Goal: Information Seeking & Learning: Check status

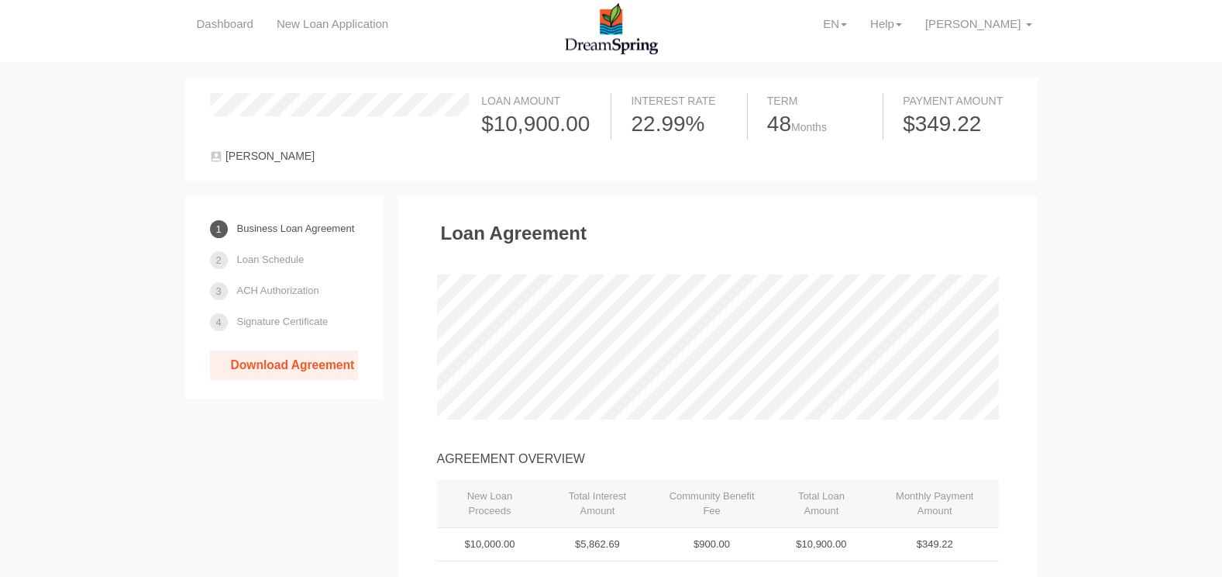
click at [272, 260] on link "Loan Schedule" at bounding box center [270, 259] width 67 height 27
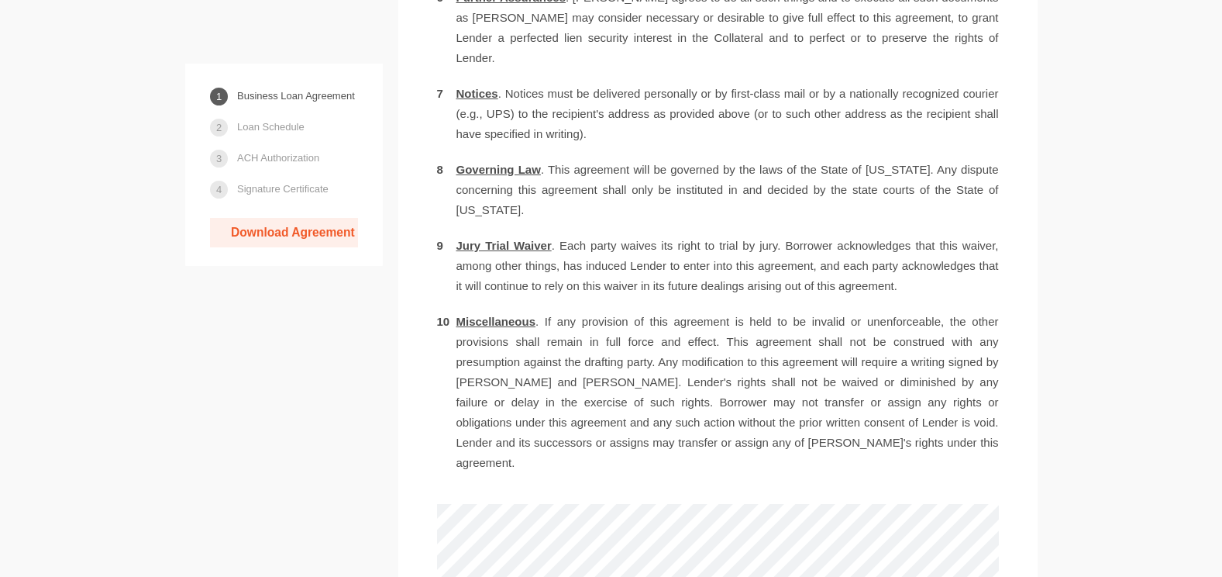
scroll to position [2964, 0]
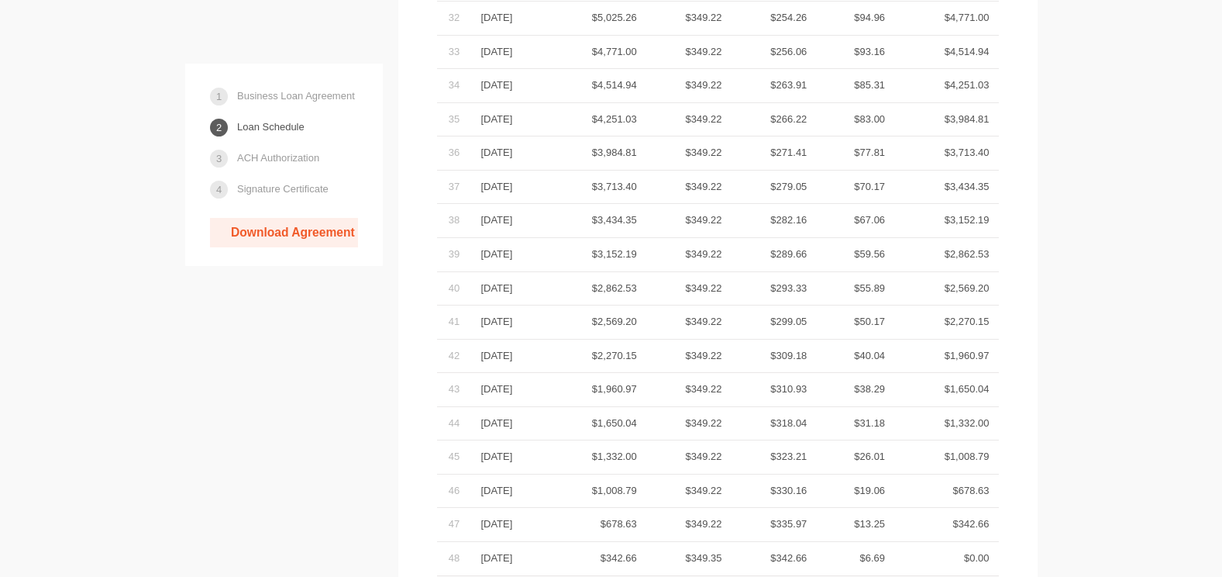
scroll to position [4543, 0]
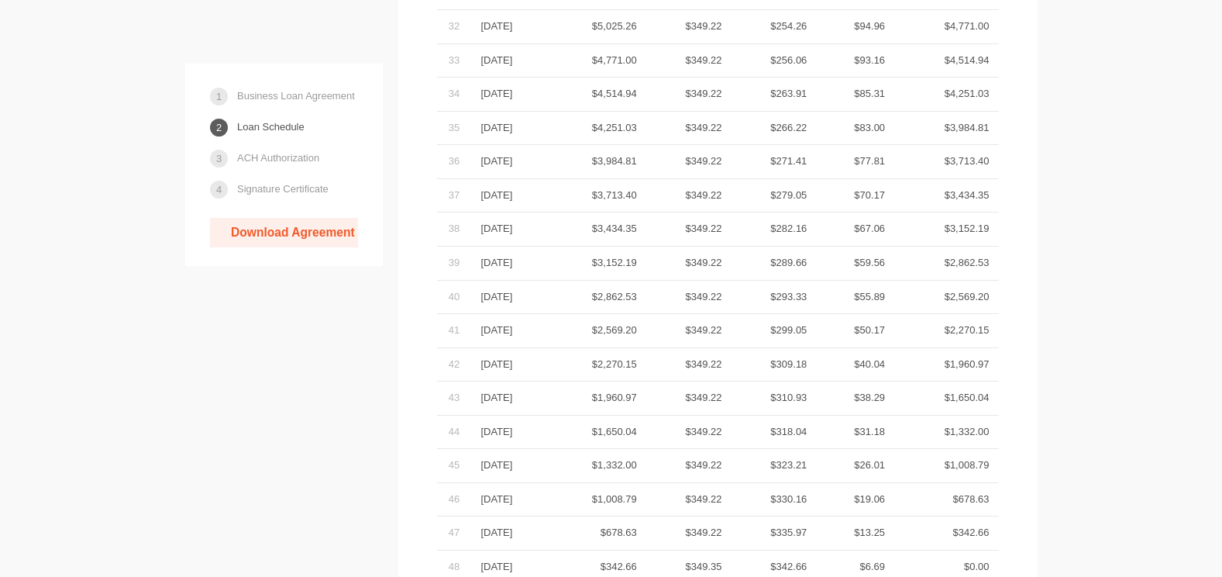
click at [973, 145] on td "$3,713.40" at bounding box center [946, 162] width 104 height 34
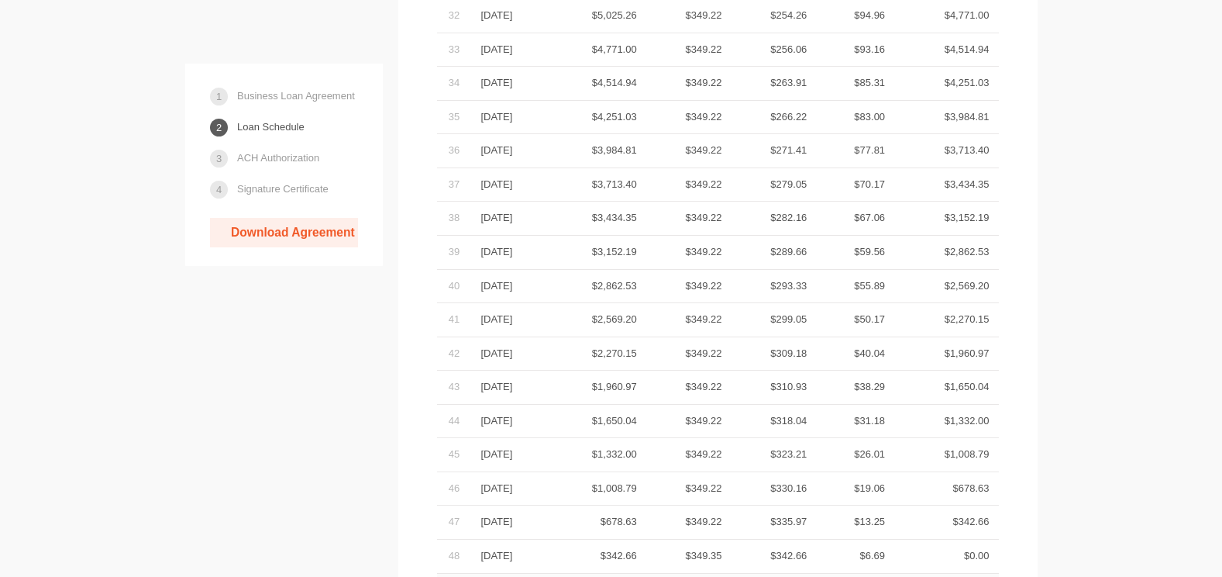
click at [856, 167] on td "$70.17" at bounding box center [855, 184] width 78 height 34
drag, startPoint x: 856, startPoint y: 101, endPoint x: 891, endPoint y: 442, distance: 342.8
drag, startPoint x: 891, startPoint y: 442, endPoint x: 887, endPoint y: 467, distance: 25.1
click at [887, 539] on td "$6.69" at bounding box center [855, 556] width 78 height 34
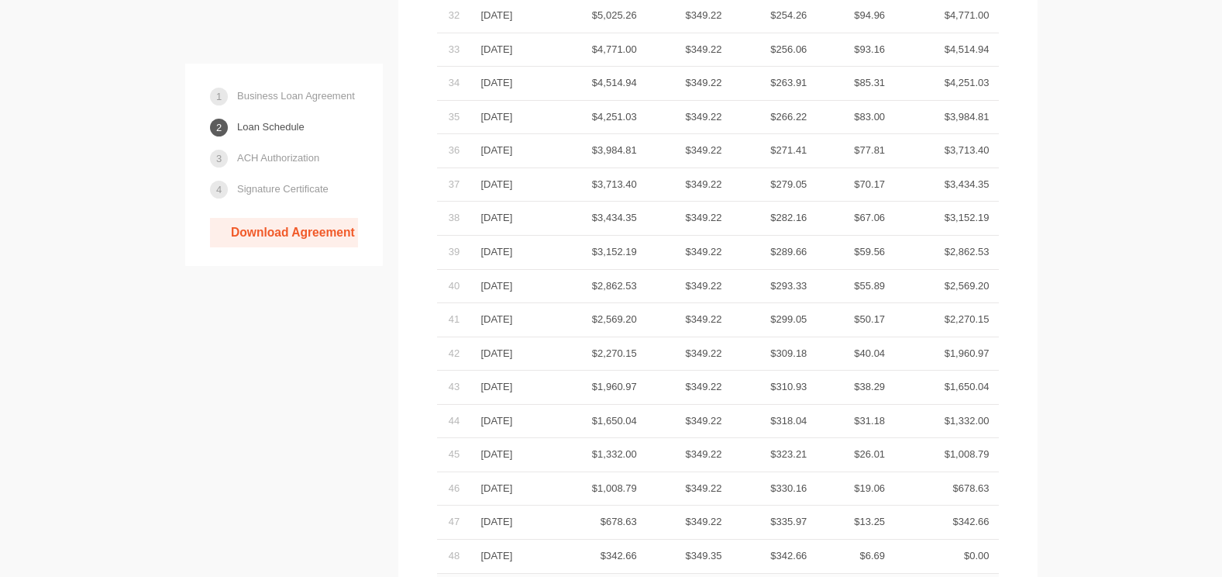
click at [646, 167] on td "$3,713.40" at bounding box center [589, 184] width 113 height 34
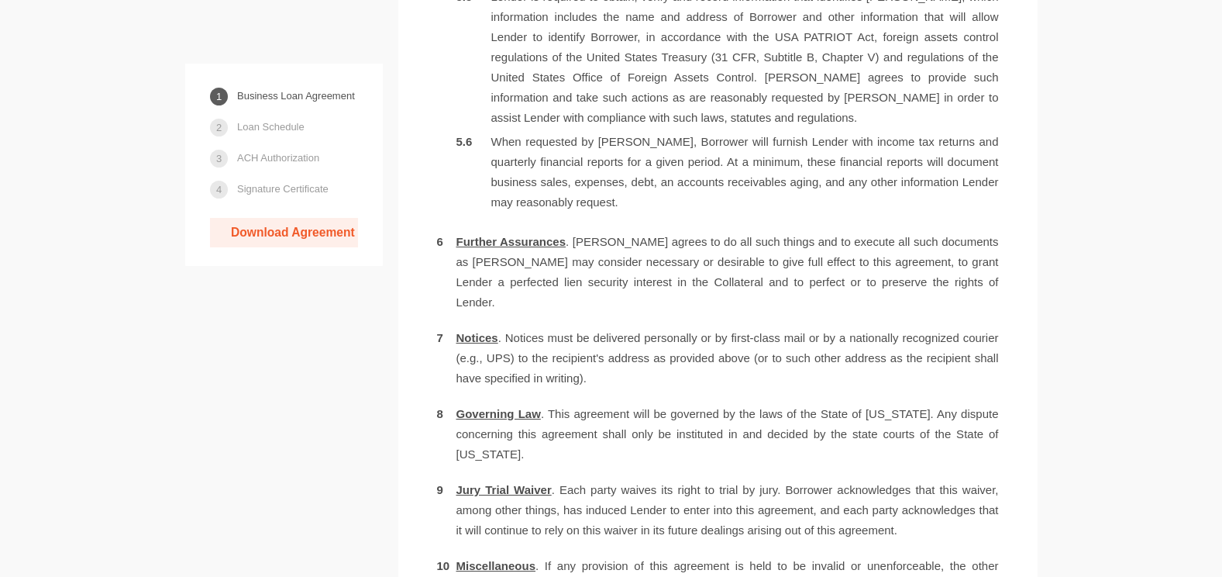
scroll to position [1527, 0]
